Goal: Information Seeking & Learning: Understand process/instructions

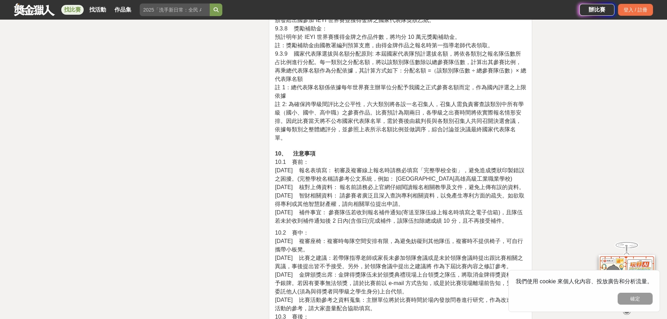
scroll to position [4409, 0]
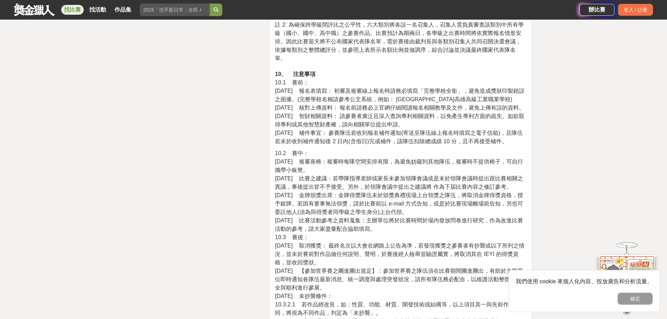
drag, startPoint x: 434, startPoint y: 234, endPoint x: 432, endPoint y: 271, distance: 36.8
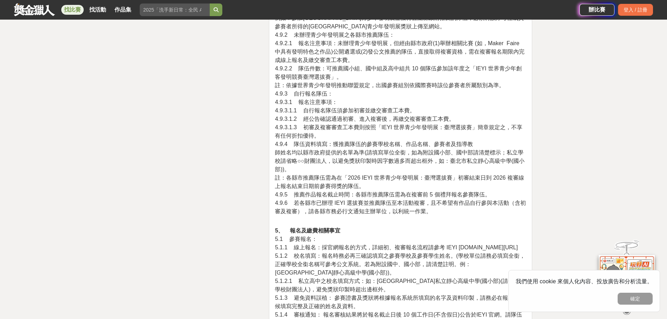
scroll to position [0, 0]
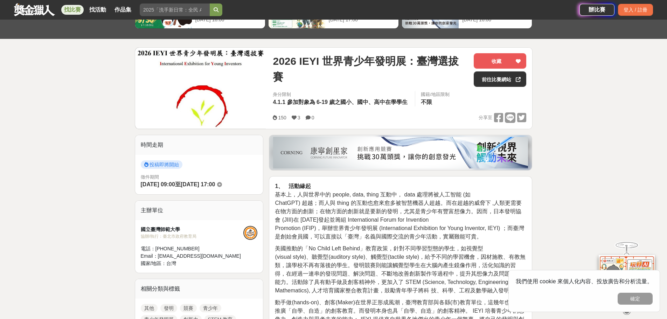
drag, startPoint x: 431, startPoint y: 241, endPoint x: 401, endPoint y: 75, distance: 168.6
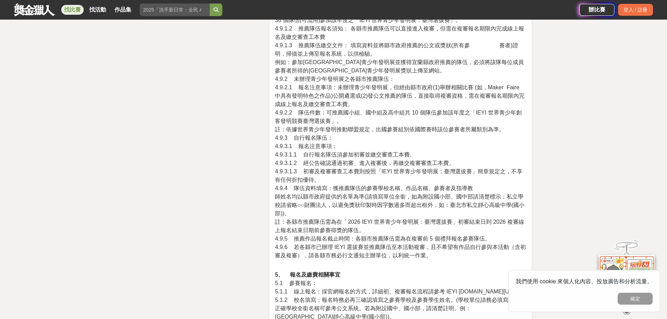
scroll to position [1365, 0]
click at [395, 196] on span "師姓名均以縣市政府提供的名單為準(請填寫單位全銜，如為附設國小部、國中部請清楚標示；私立學校請省略○○財團法人，以避免獎狀印製時因字數過多而超出框外，如：臺北…" at bounding box center [399, 204] width 249 height 23
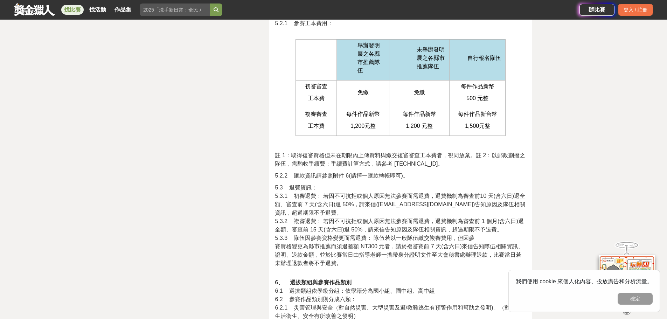
scroll to position [1889, 0]
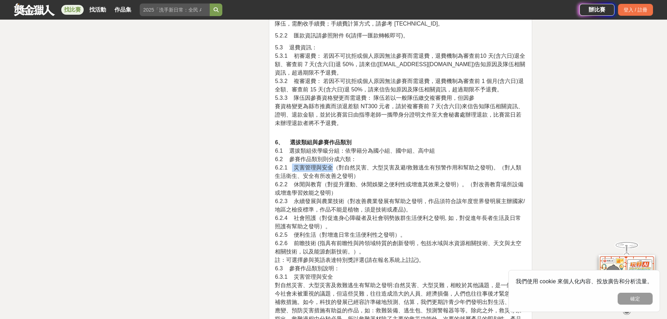
drag, startPoint x: 291, startPoint y: 167, endPoint x: 333, endPoint y: 166, distance: 42.0
click at [333, 166] on span "6.2.1 災害管理與安全（對自然災害、大型災害及避/救難逃生有預警作用和幫助之發明)。（對人類生活衛生、安全有所改善之發明）" at bounding box center [398, 171] width 246 height 14
drag, startPoint x: 368, startPoint y: 169, endPoint x: 406, endPoint y: 166, distance: 37.6
click at [406, 166] on span "6.2.1 災害管理與安全（對自然災害、大型災害及避/救難逃生有預警作用和幫助之發明)。（對人類生活衛生、安全有所改善之發明）" at bounding box center [398, 171] width 246 height 14
drag, startPoint x: 281, startPoint y: 191, endPoint x: 326, endPoint y: 191, distance: 45.5
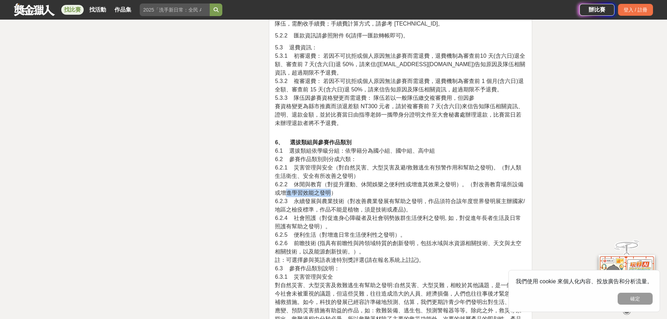
click at [326, 191] on span "6.2.2 休閒與教育（對提升運動、休閒娛樂之便利性或增進其效果之發明）。（對改善教育場所設備或增進學習效能之發明）" at bounding box center [399, 188] width 248 height 14
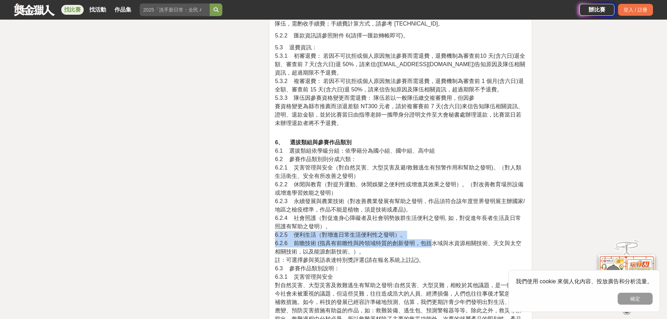
drag, startPoint x: 436, startPoint y: 243, endPoint x: 470, endPoint y: 238, distance: 35.0
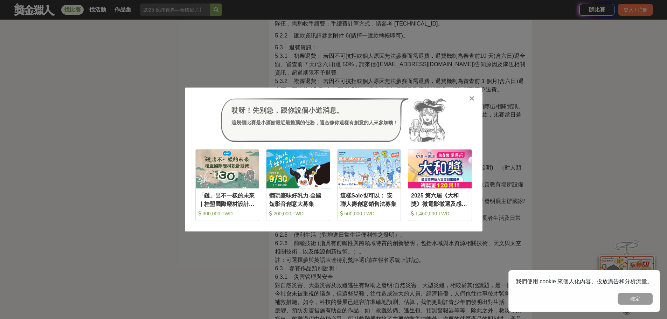
click at [475, 98] on div at bounding box center [471, 97] width 7 height 7
